Goal: Task Accomplishment & Management: Use online tool/utility

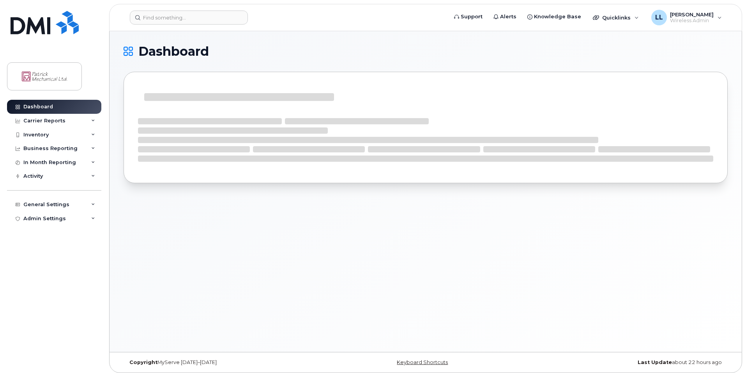
click at [209, 25] on header "Support Alerts Knowledge Base Quicklinks Suspend / Cancel Device Change SIM Car…" at bounding box center [425, 17] width 633 height 27
click at [209, 22] on input at bounding box center [189, 18] width 118 height 14
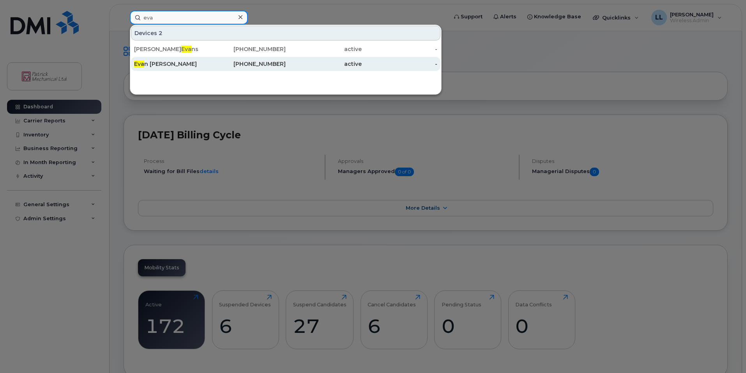
type input "eva"
drag, startPoint x: 169, startPoint y: 60, endPoint x: 176, endPoint y: 66, distance: 9.4
click at [169, 60] on div "Eva n Hammond" at bounding box center [172, 64] width 76 height 14
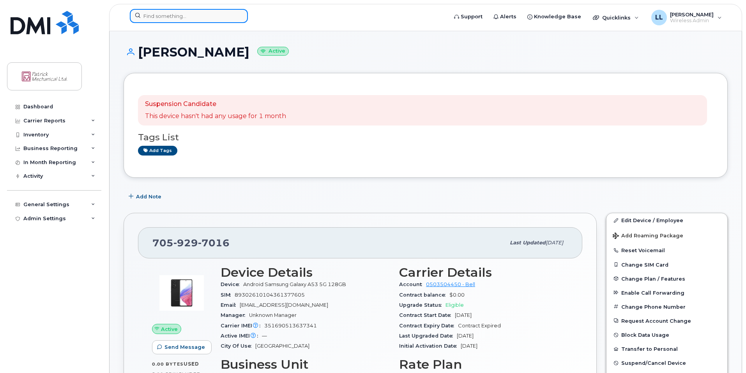
click at [182, 11] on input at bounding box center [189, 16] width 118 height 14
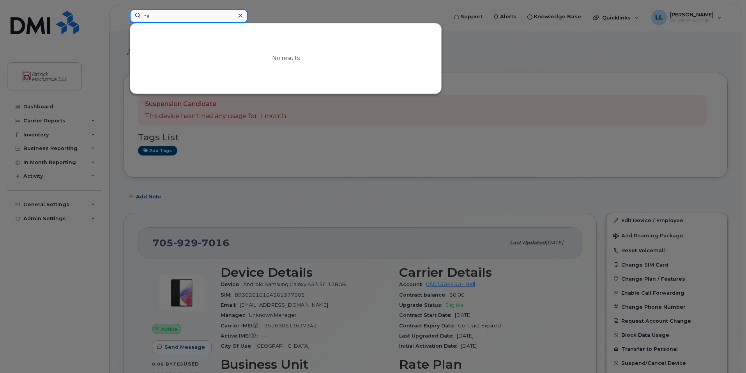
type input "h"
click at [423, 159] on div at bounding box center [373, 186] width 746 height 373
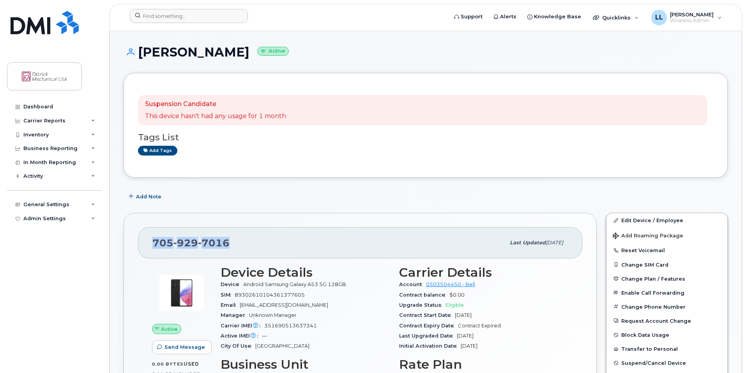
drag, startPoint x: 234, startPoint y: 244, endPoint x: 152, endPoint y: 245, distance: 81.4
click at [152, 245] on div "[PHONE_NUMBER]" at bounding box center [328, 243] width 353 height 16
copy span "[PHONE_NUMBER]"
click at [652, 252] on button "Reset Voicemail" at bounding box center [666, 250] width 121 height 14
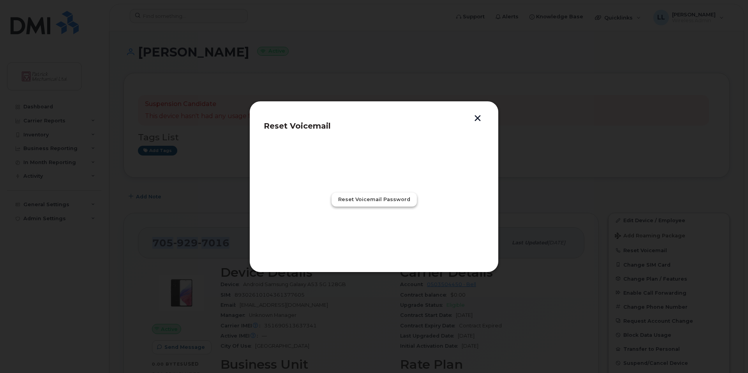
click at [371, 203] on button "Reset Voicemail Password" at bounding box center [374, 199] width 85 height 14
click at [371, 235] on span "Close" at bounding box center [374, 233] width 16 height 7
